Goal: Navigation & Orientation: Find specific page/section

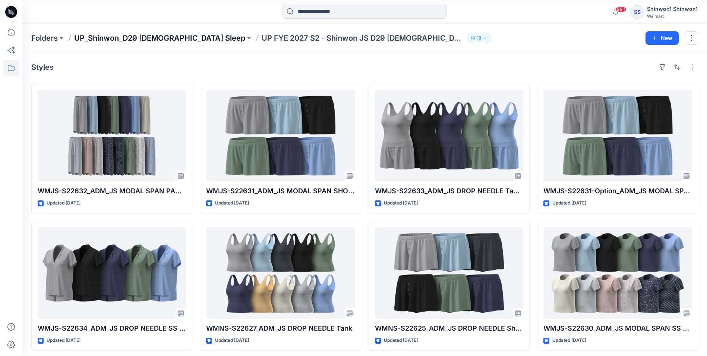
click at [161, 39] on p "UP_Shinwon_D29 [DEMOGRAPHIC_DATA] Sleep" at bounding box center [159, 38] width 171 height 10
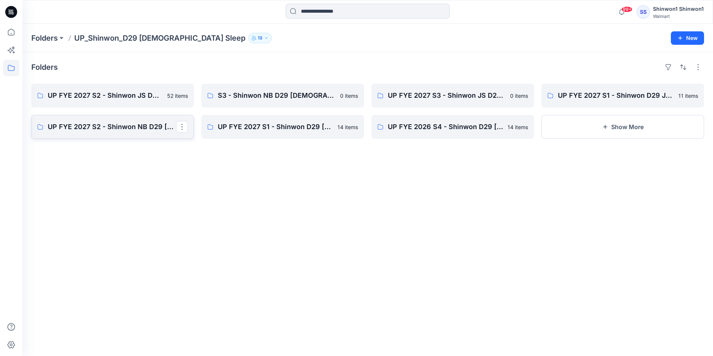
click at [129, 126] on p "UP FYE 2027 S2 - Shinwon NB D29 [DEMOGRAPHIC_DATA] Sleepwear" at bounding box center [112, 127] width 128 height 10
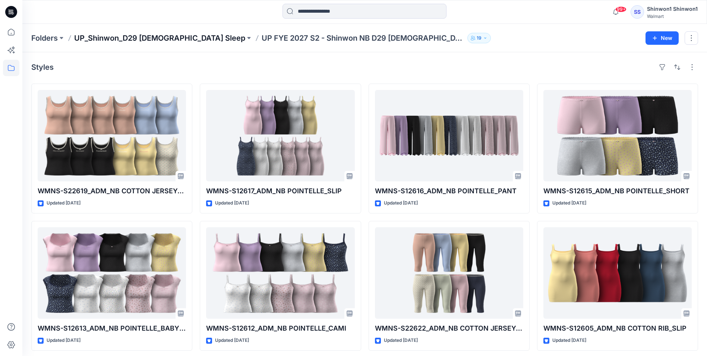
click at [150, 38] on p "UP_Shinwon_D29 [DEMOGRAPHIC_DATA] Sleep" at bounding box center [159, 38] width 171 height 10
